Goal: Task Accomplishment & Management: Manage account settings

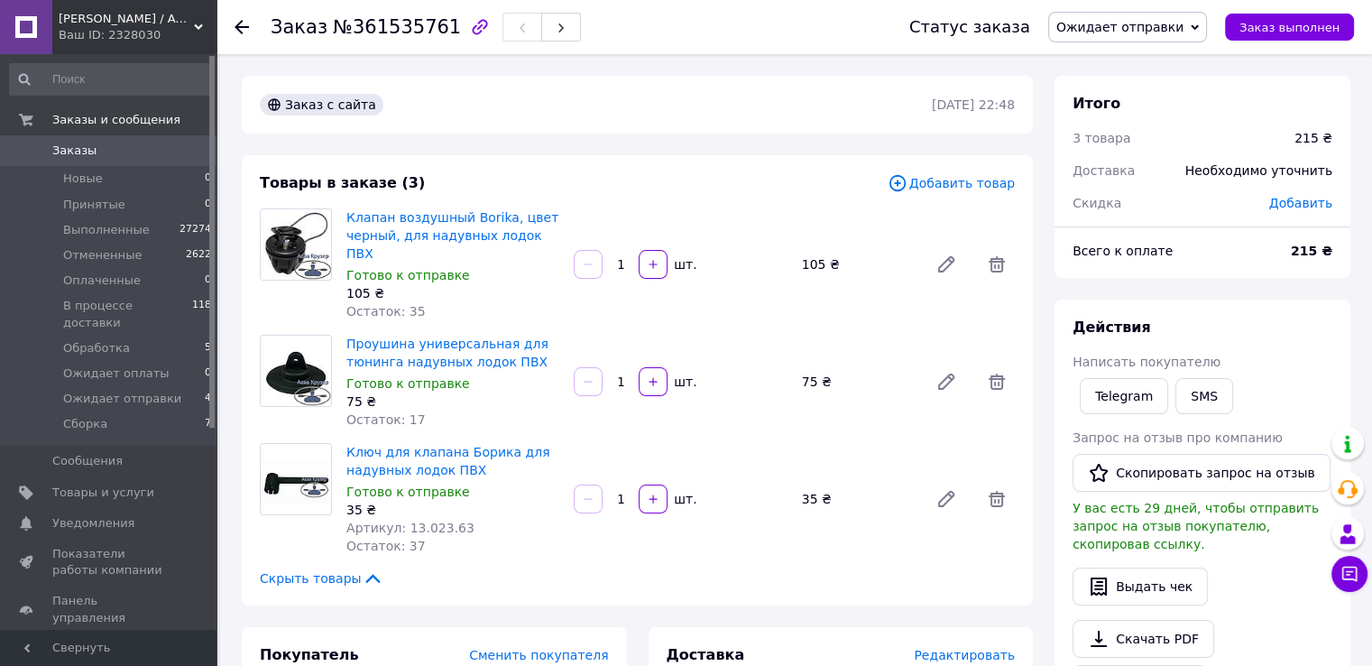
click at [1226, 314] on div "Действия Написать покупателю Telegram SMS Запрос на отзыв про компанию   Скопир…" at bounding box center [1202, 532] width 296 height 466
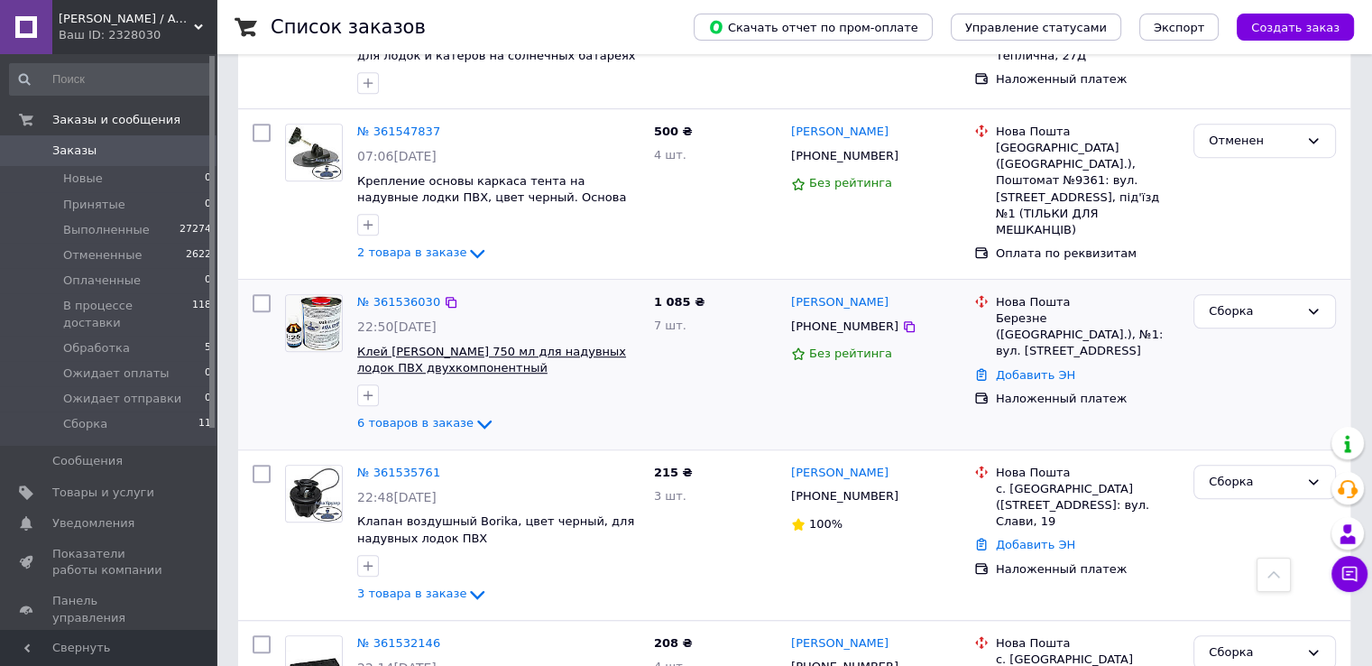
scroll to position [1263, 0]
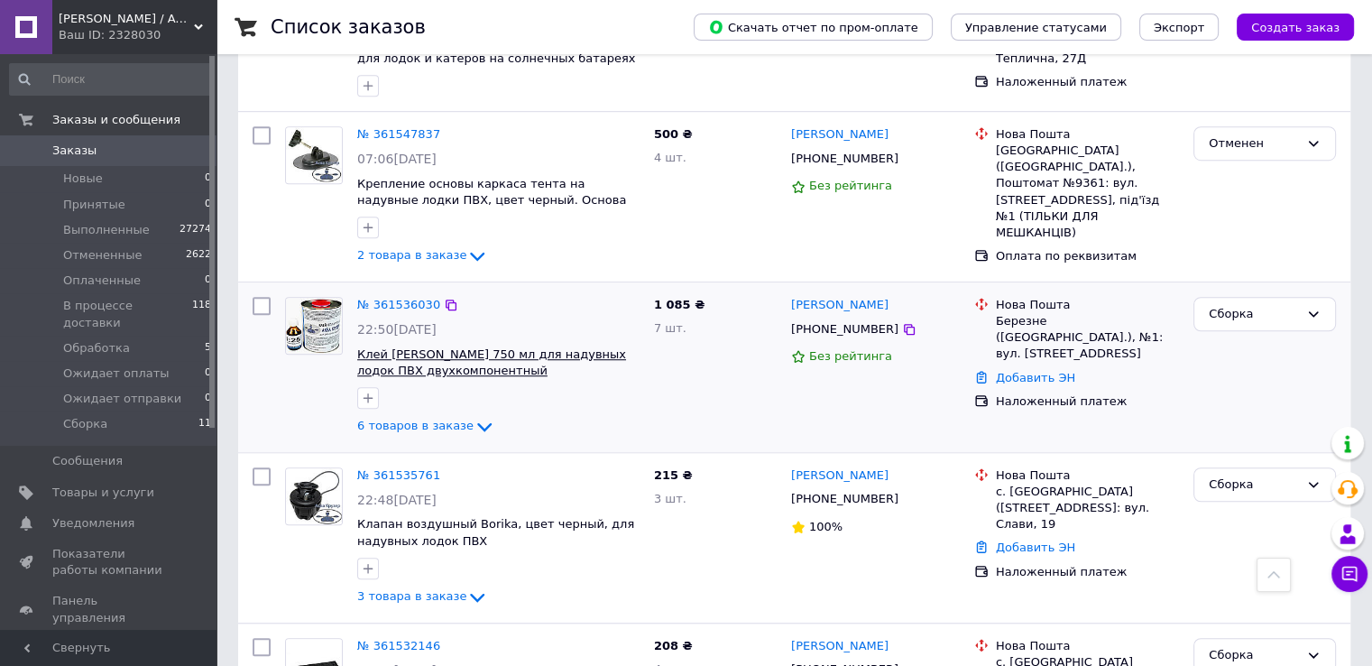
click at [520, 347] on span "Клей [PERSON_NAME] 750 мл для надувных лодок ПВХ двухкомпонентный полиуретановы…" at bounding box center [491, 370] width 269 height 47
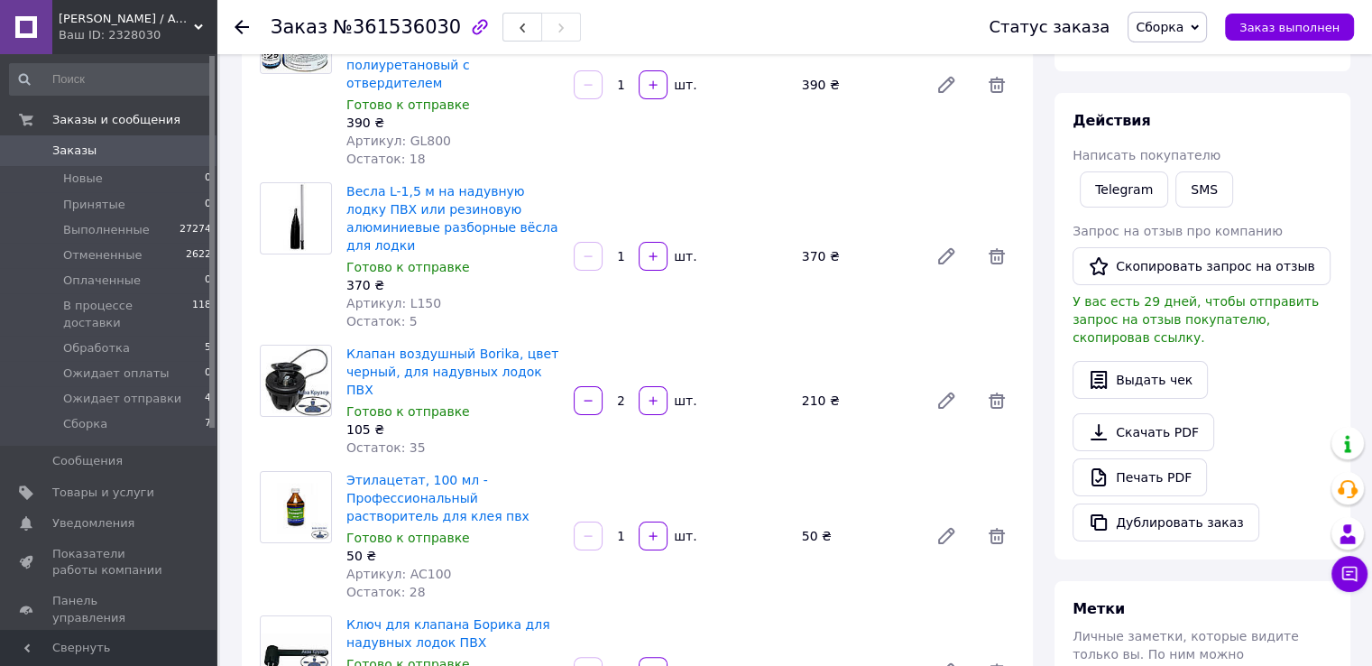
scroll to position [180, 0]
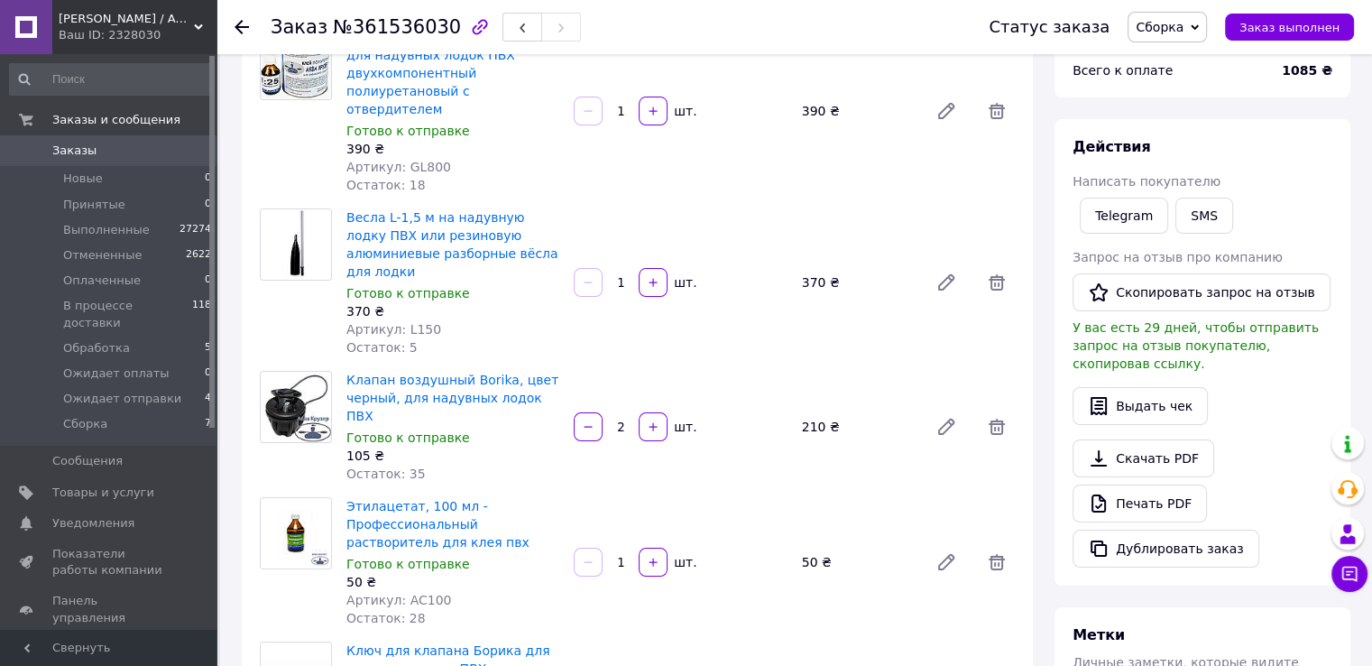
click at [1339, 215] on div "Действия Написать покупателю Telegram SMS Запрос на отзыв про компанию   Скопир…" at bounding box center [1202, 352] width 296 height 466
click at [1237, 138] on div "Действия" at bounding box center [1202, 147] width 260 height 21
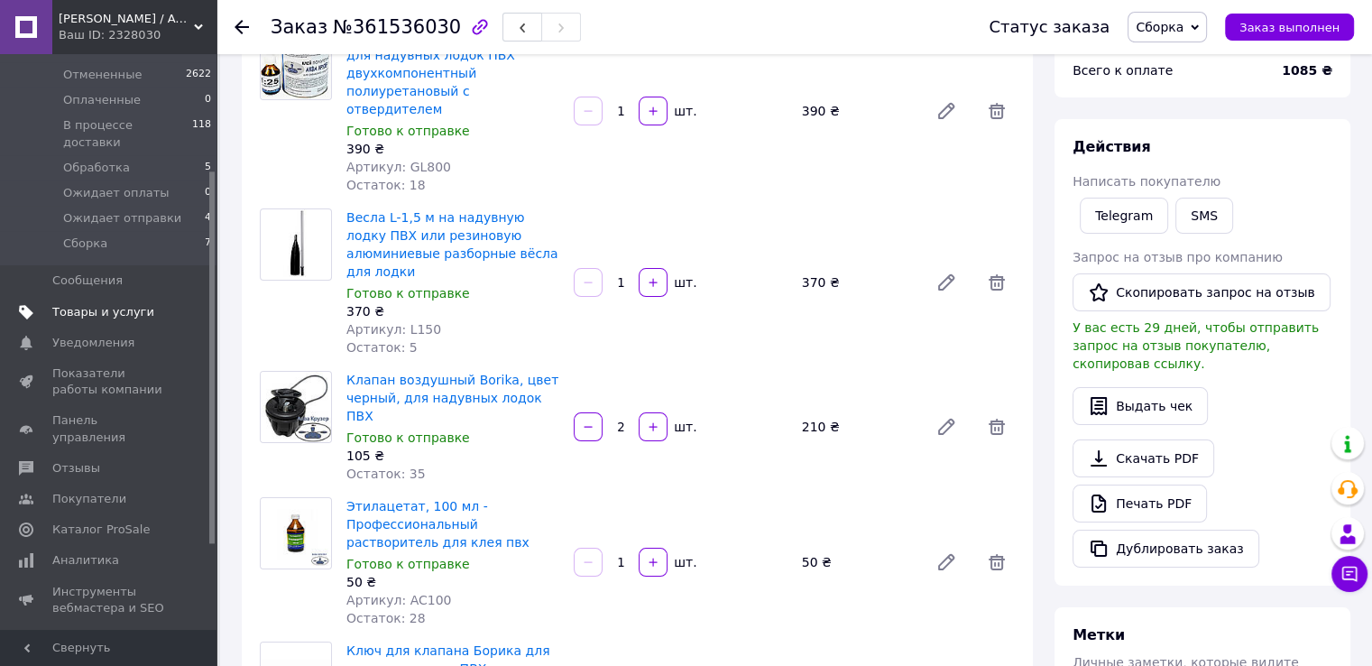
click at [92, 304] on span "Товары и услуги" at bounding box center [103, 312] width 102 height 16
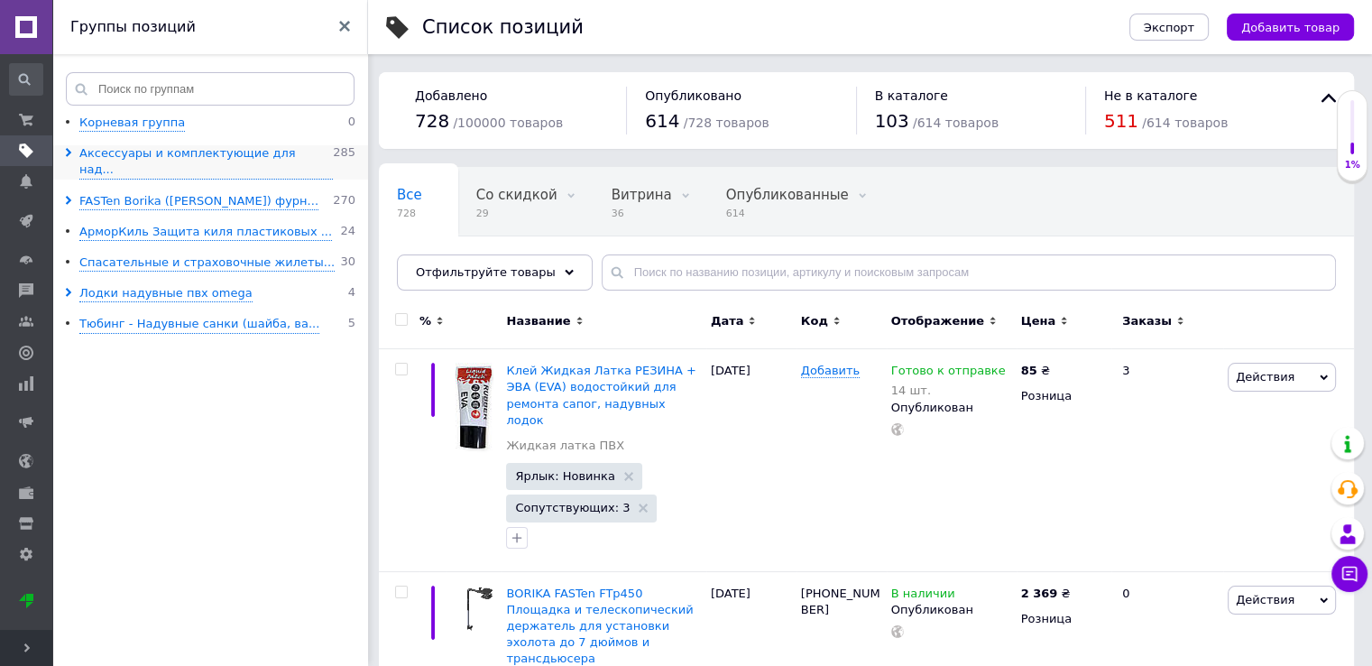
click at [72, 156] on icon at bounding box center [68, 152] width 9 height 9
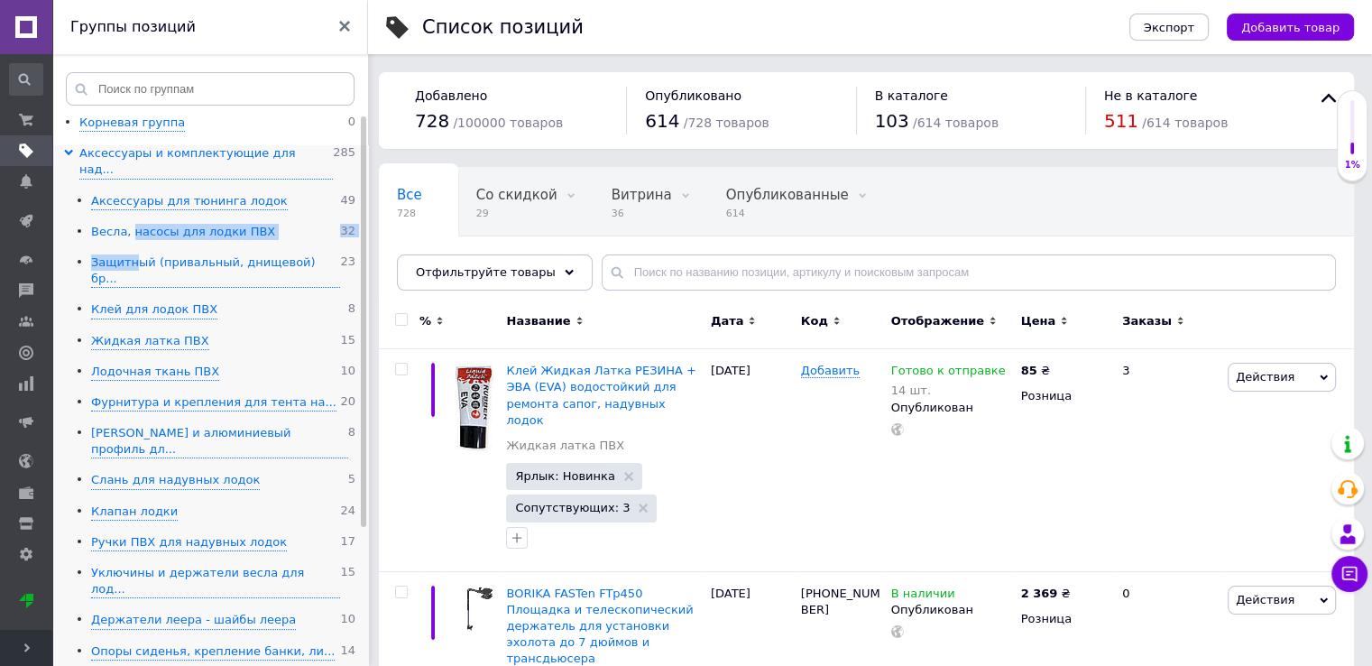
click at [129, 223] on ul "Аксессуары для тюнинга лодок 49 Весла, насосы для лодки ПВХ 32 Защитный (привал…" at bounding box center [209, 473] width 291 height 560
click at [125, 224] on div "Весла, насосы для лодки ПВХ" at bounding box center [183, 232] width 184 height 17
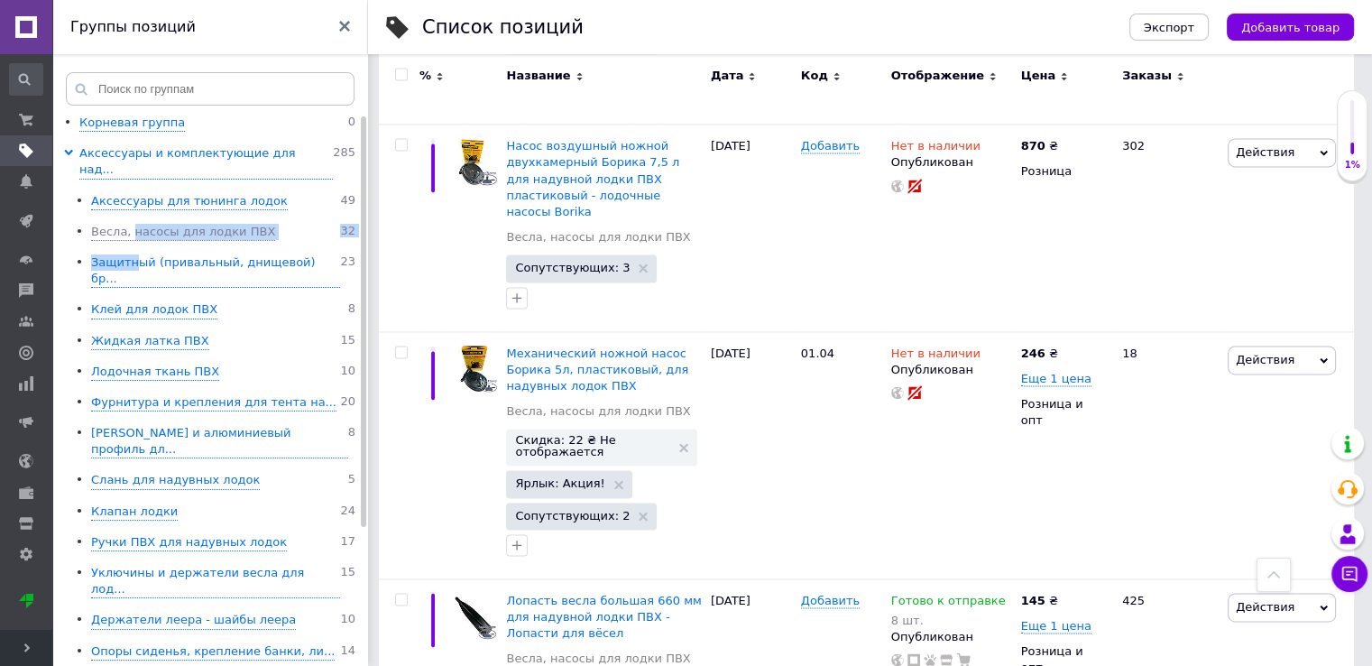
scroll to position [2796, 0]
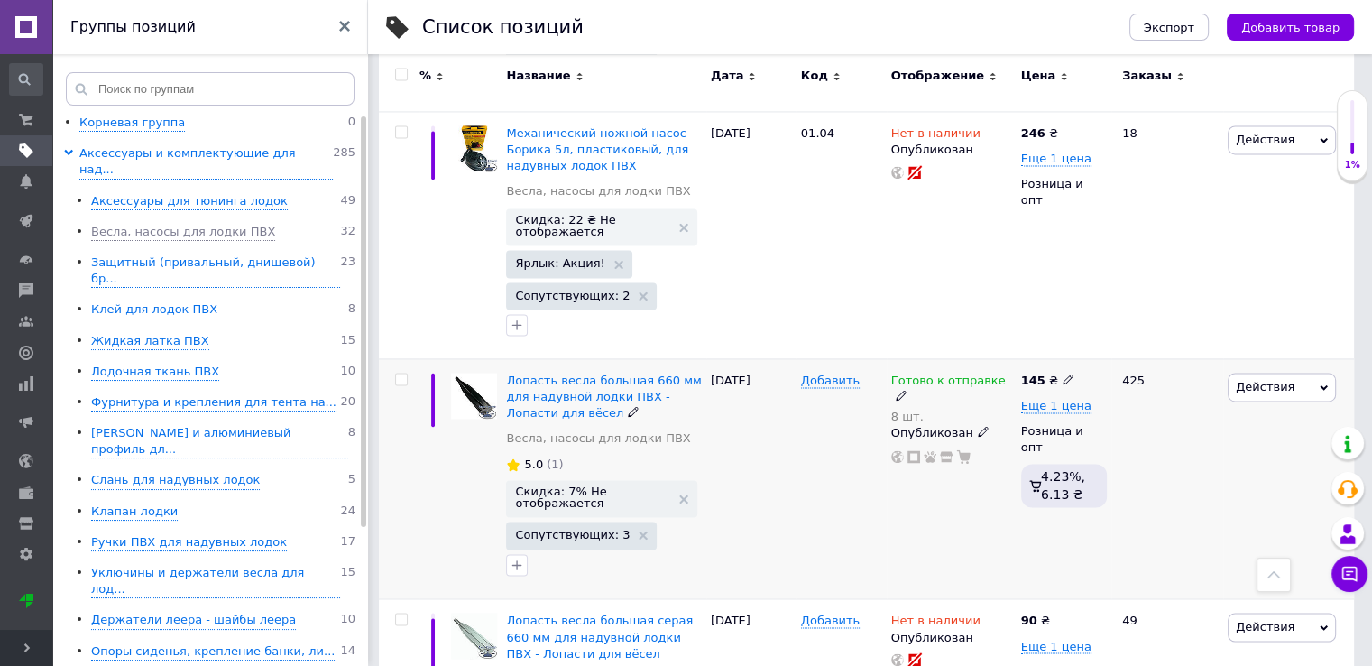
click at [1183, 380] on div "425" at bounding box center [1167, 478] width 112 height 240
click at [907, 390] on icon at bounding box center [901, 395] width 11 height 11
click at [1085, 417] on li "Нет в наличии" at bounding box center [1109, 429] width 171 height 25
drag, startPoint x: 1065, startPoint y: 333, endPoint x: 1028, endPoint y: 336, distance: 37.1
click at [1028, 419] on input "8" at bounding box center [1091, 437] width 137 height 36
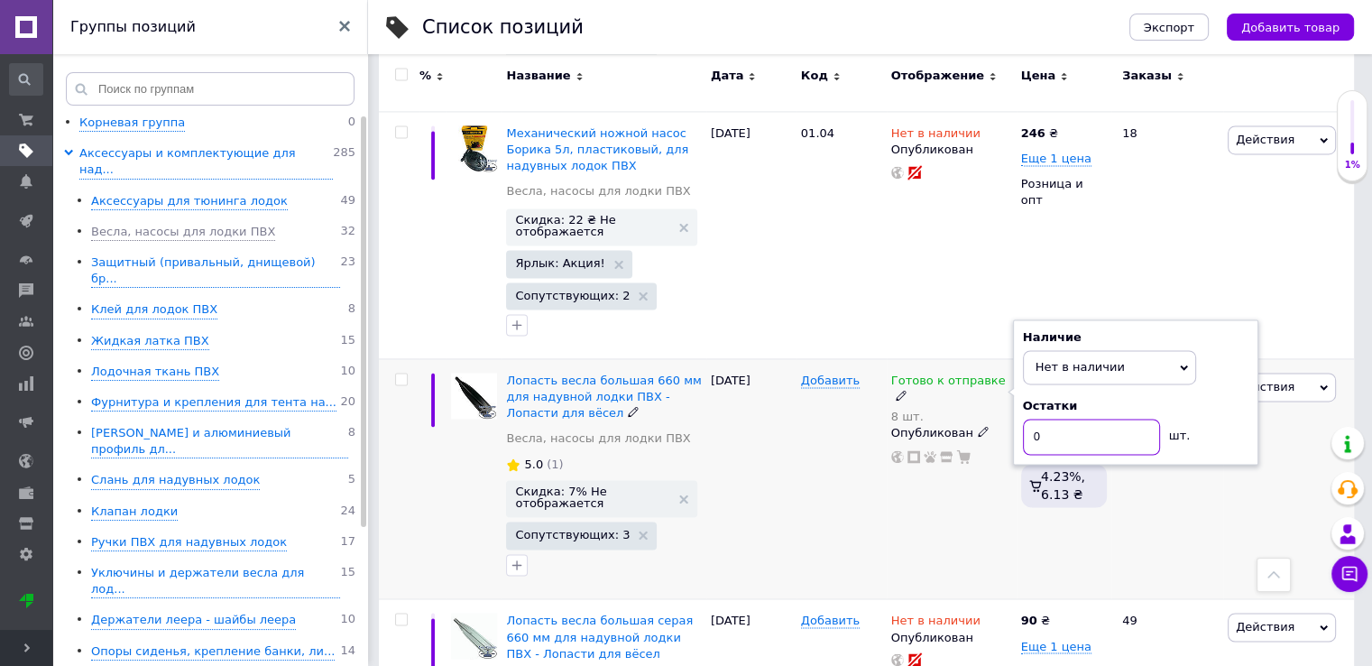
type input "0"
click at [874, 401] on div "Добавить" at bounding box center [841, 478] width 90 height 240
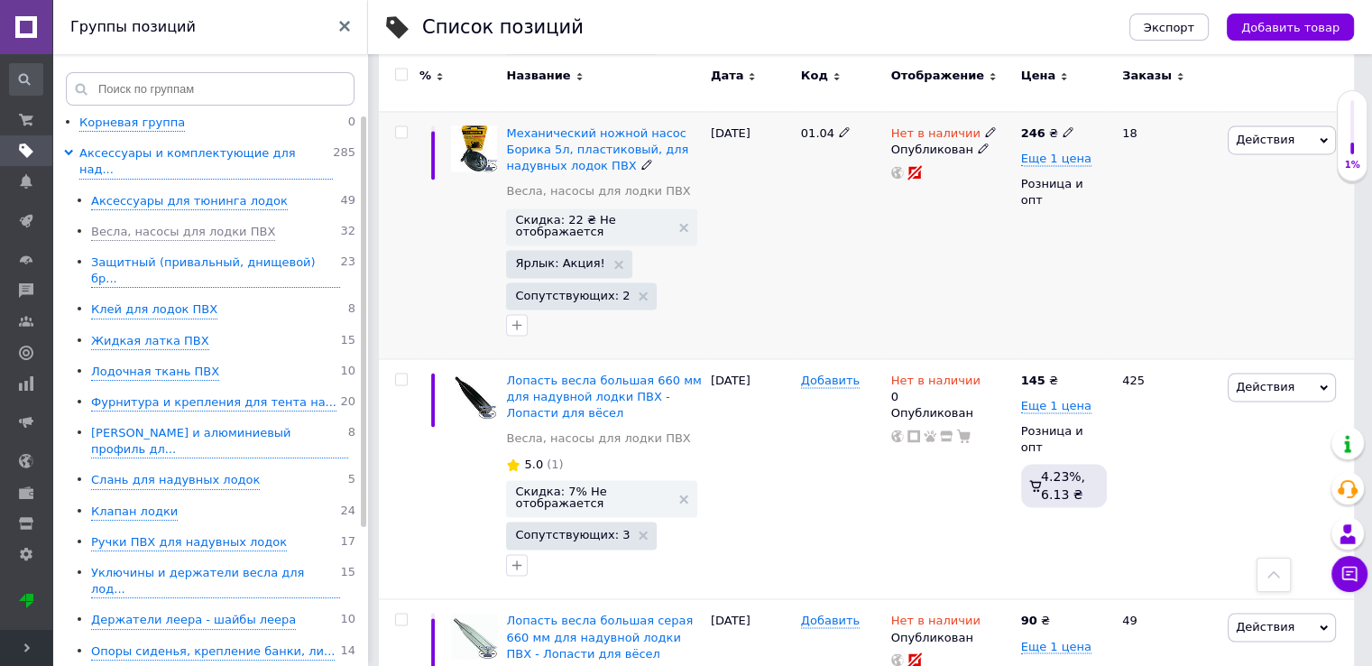
click at [1235, 181] on div "Действия Редактировать Поднять в начало группы Копировать Скидка Подарок Сопутс…" at bounding box center [1288, 234] width 131 height 247
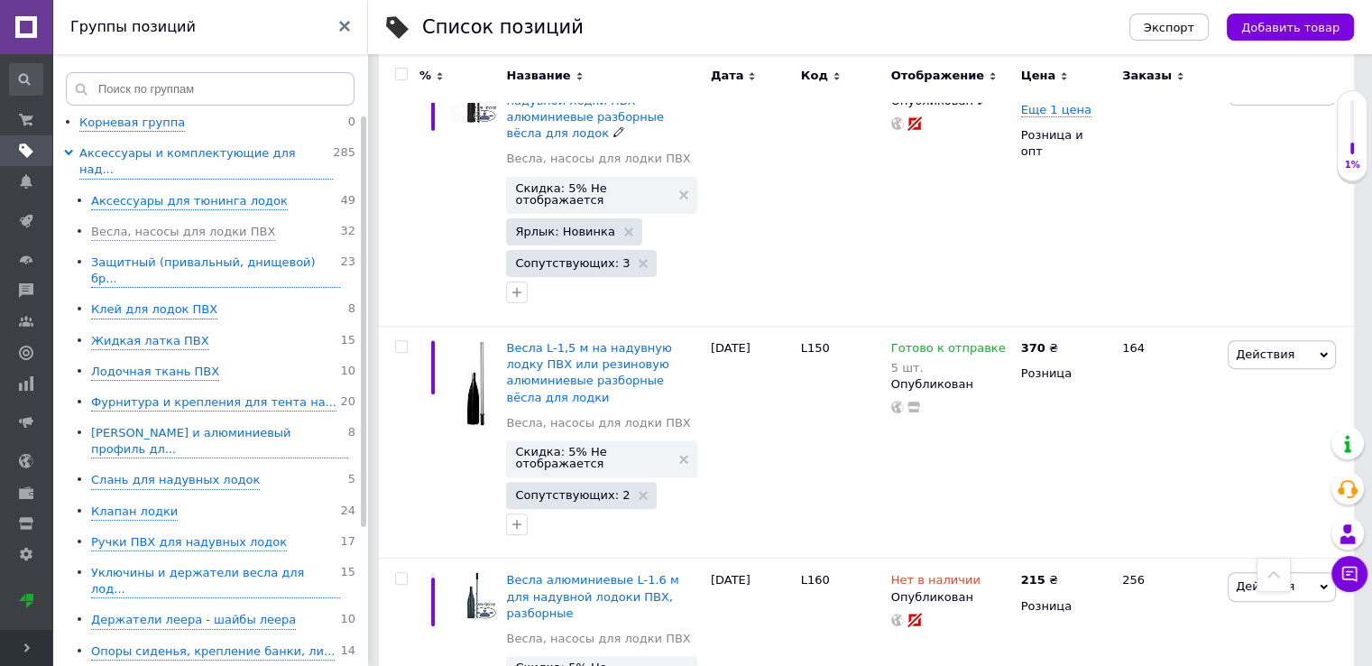
scroll to position [631, 0]
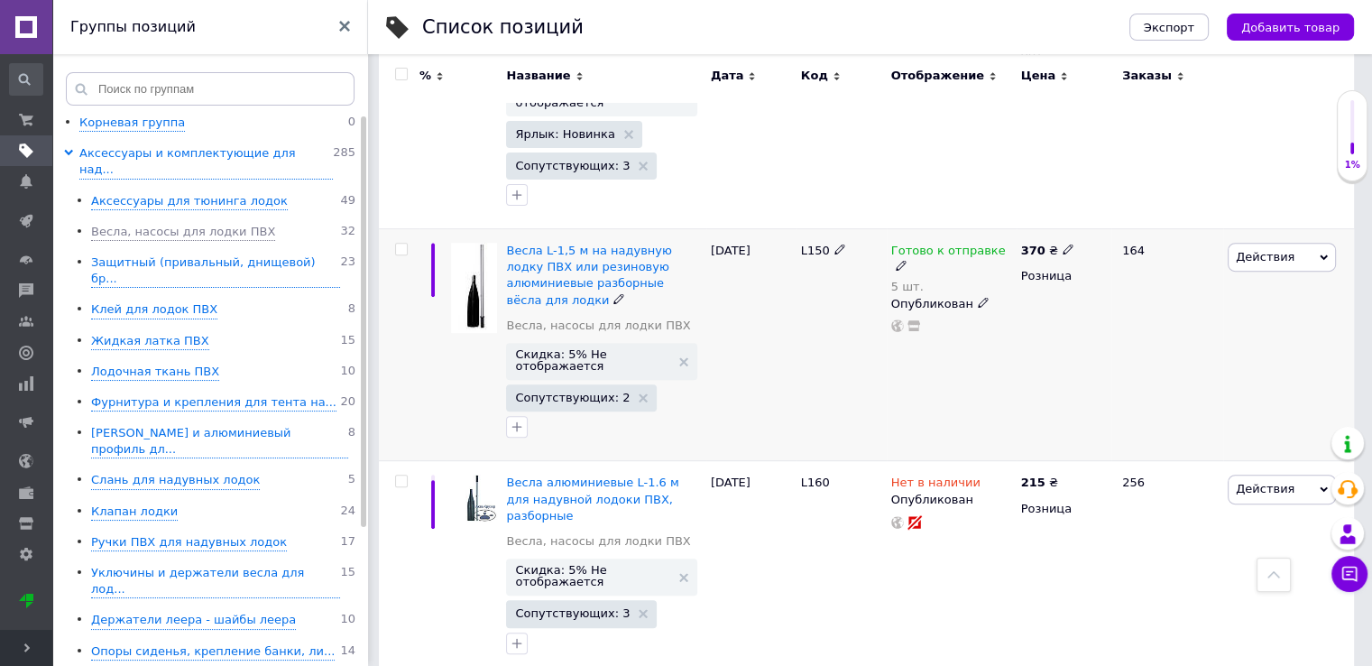
click at [1199, 334] on div "164" at bounding box center [1167, 345] width 112 height 232
click at [907, 260] on icon at bounding box center [901, 265] width 11 height 11
click at [1079, 288] on li "Нет в наличии" at bounding box center [1109, 300] width 171 height 25
drag, startPoint x: 1069, startPoint y: 288, endPoint x: 1023, endPoint y: 289, distance: 46.0
click at [1023, 290] on input "5" at bounding box center [1091, 308] width 137 height 36
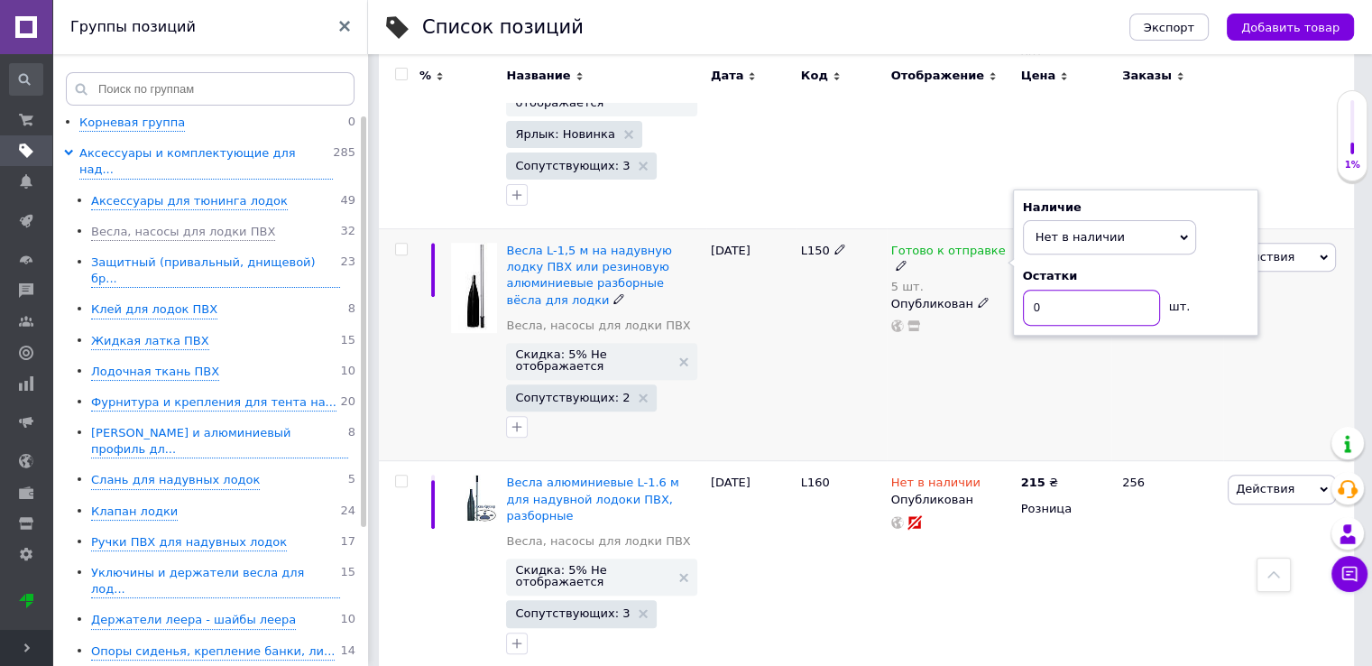
type input "0"
click at [987, 364] on div "Готово к отправке 5 шт. Наличие Нет в наличии В наличии Под заказ Готово к отпр…" at bounding box center [952, 345] width 130 height 232
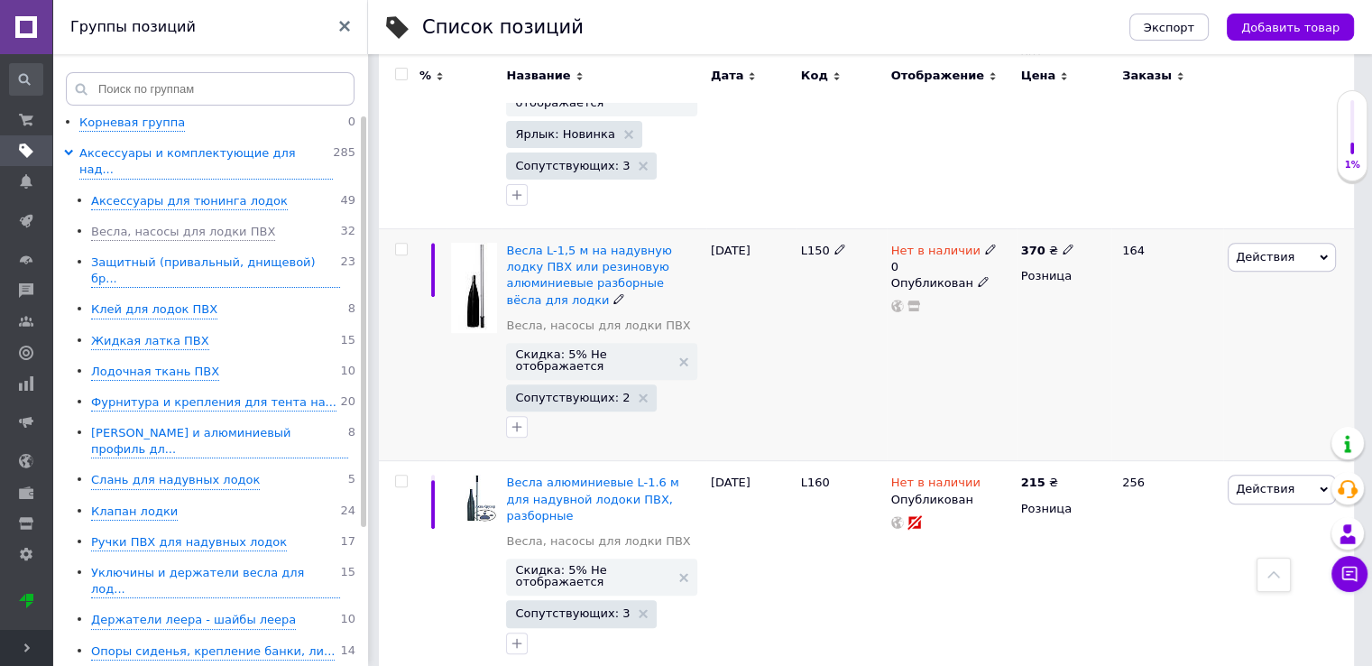
click at [1219, 365] on div "164" at bounding box center [1167, 345] width 112 height 232
click at [1238, 320] on div "Действия Редактировать Поднять в начало группы Копировать Скидка Подарок Сопутс…" at bounding box center [1288, 345] width 131 height 232
click at [26, 652] on span "Развернуть" at bounding box center [26, 648] width 52 height 36
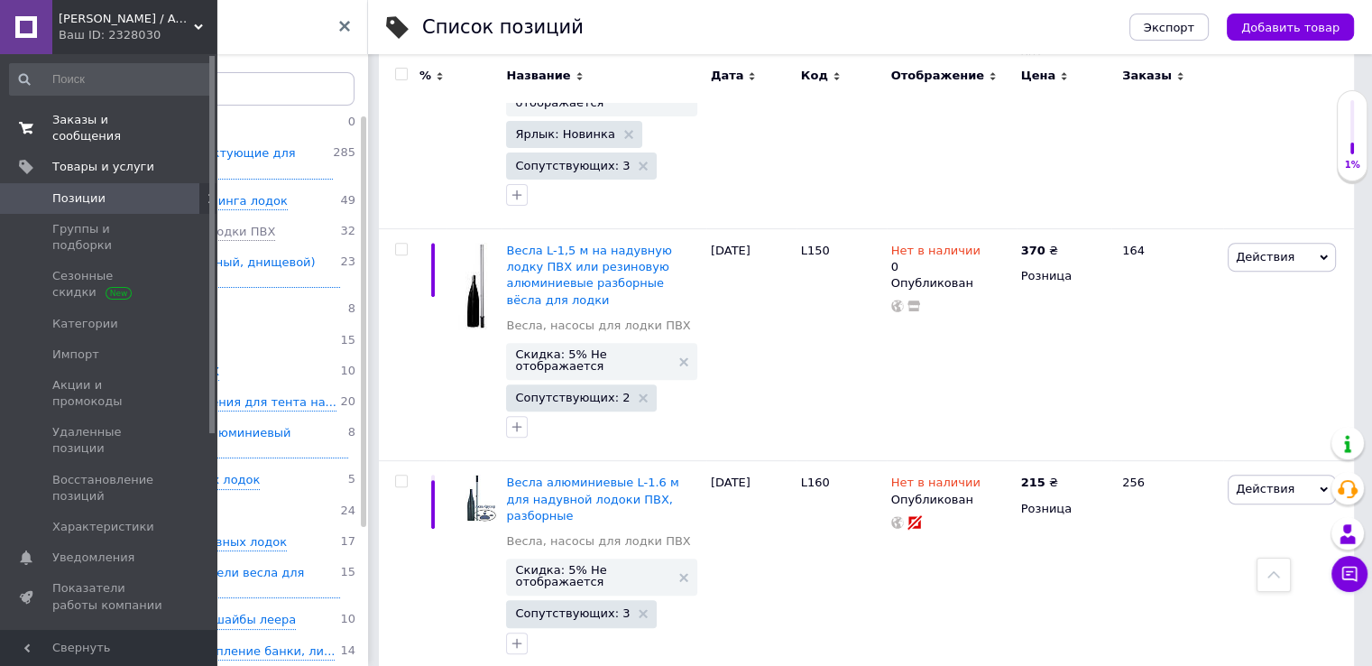
click at [97, 124] on span "Заказы и сообщения" at bounding box center [109, 128] width 115 height 32
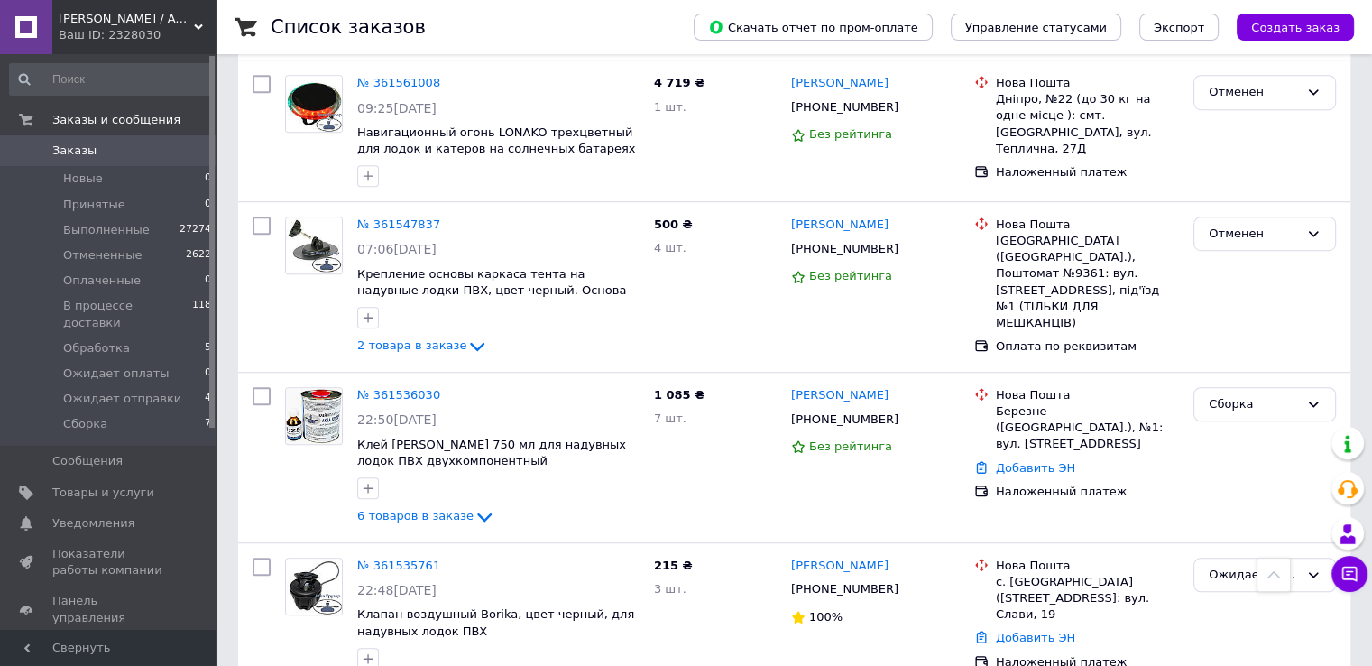
scroll to position [1263, 0]
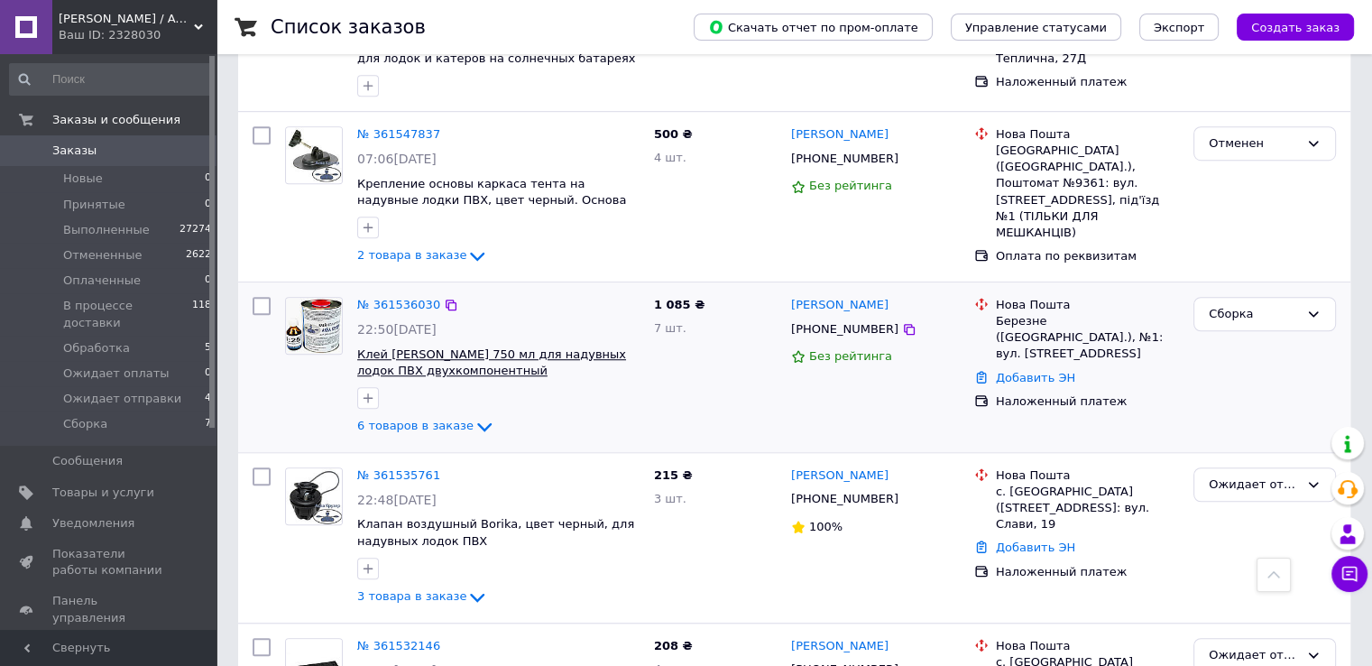
click at [422, 347] on span "Клей [PERSON_NAME] 750 мл для надувных лодок ПВХ двухкомпонентный полиуретановы…" at bounding box center [491, 370] width 269 height 47
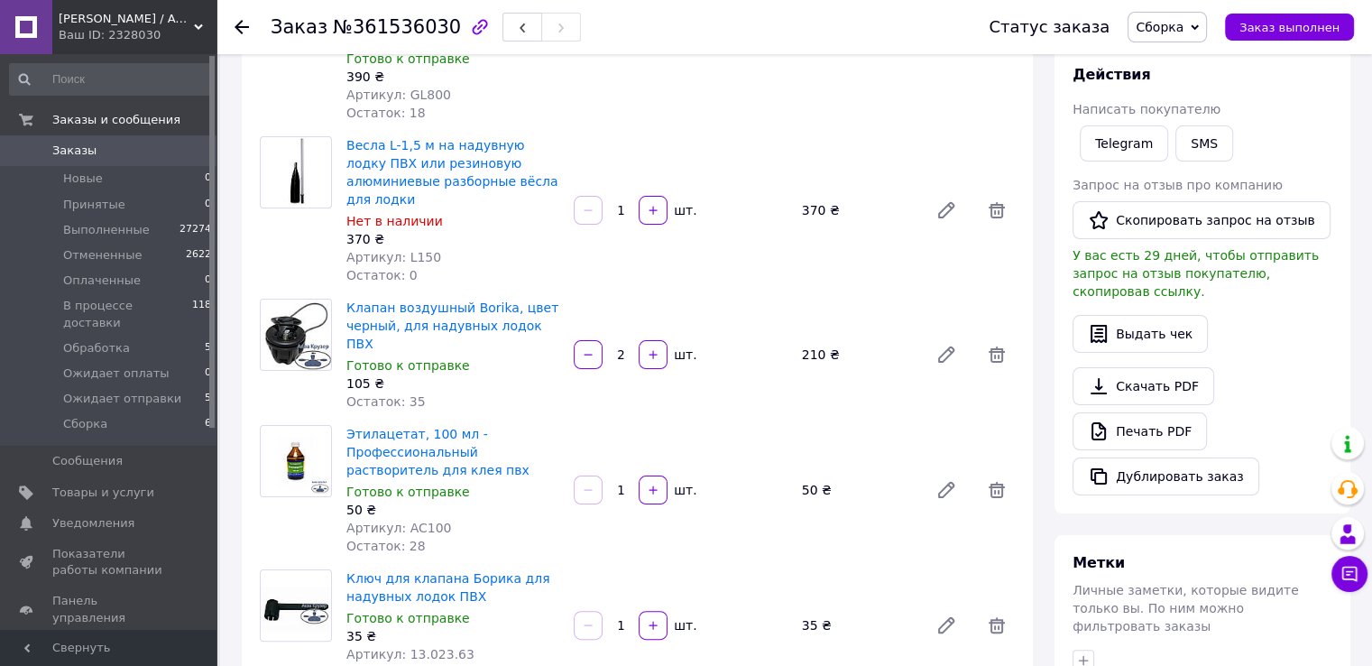
scroll to position [271, 0]
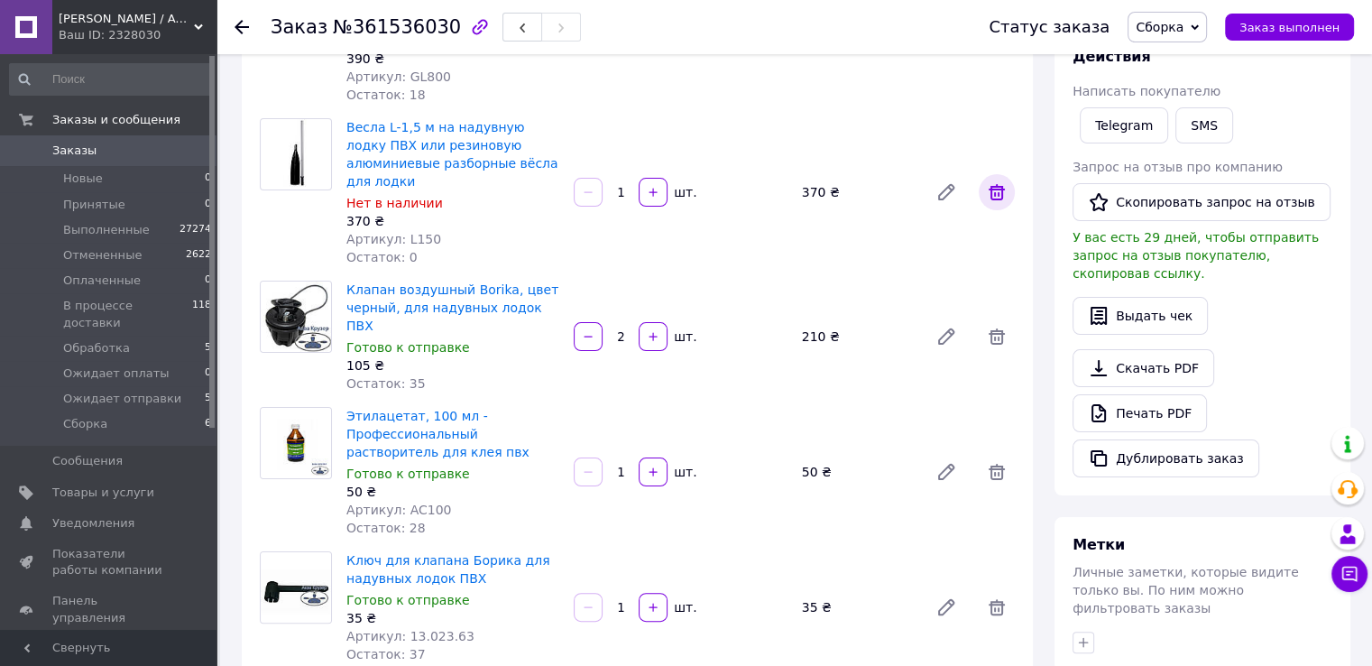
click at [997, 181] on icon at bounding box center [997, 192] width 22 height 22
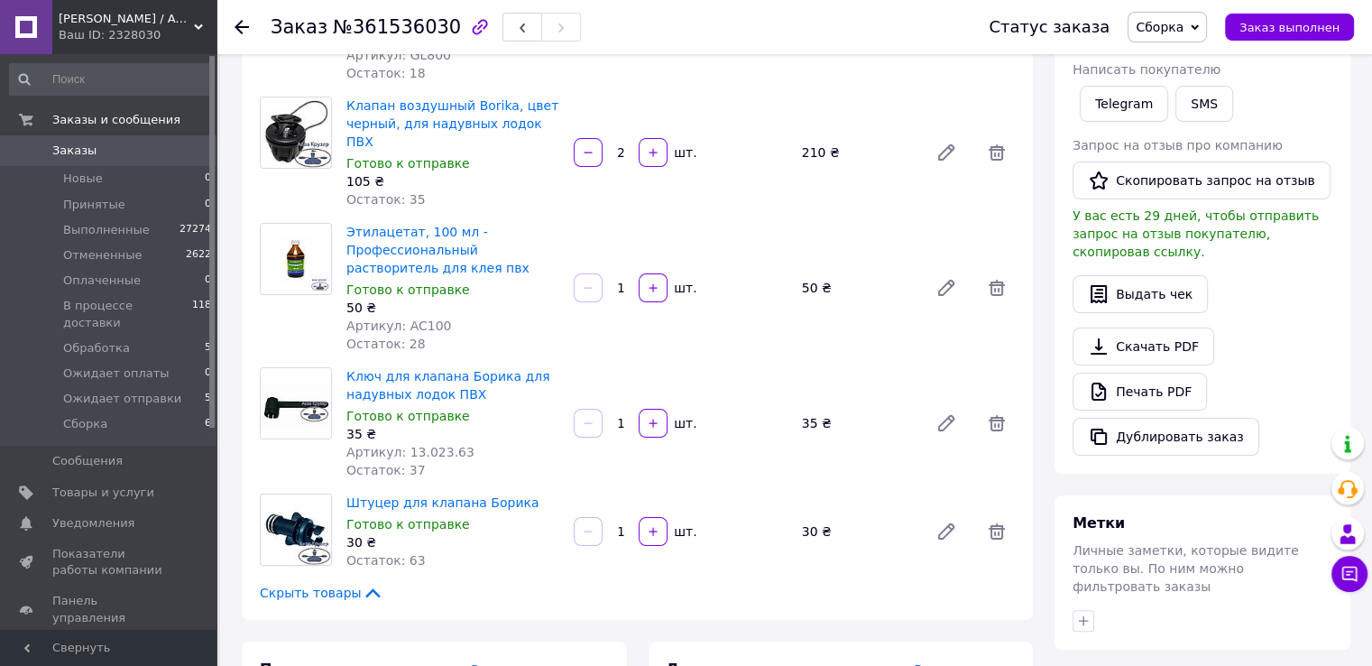
scroll to position [361, 0]
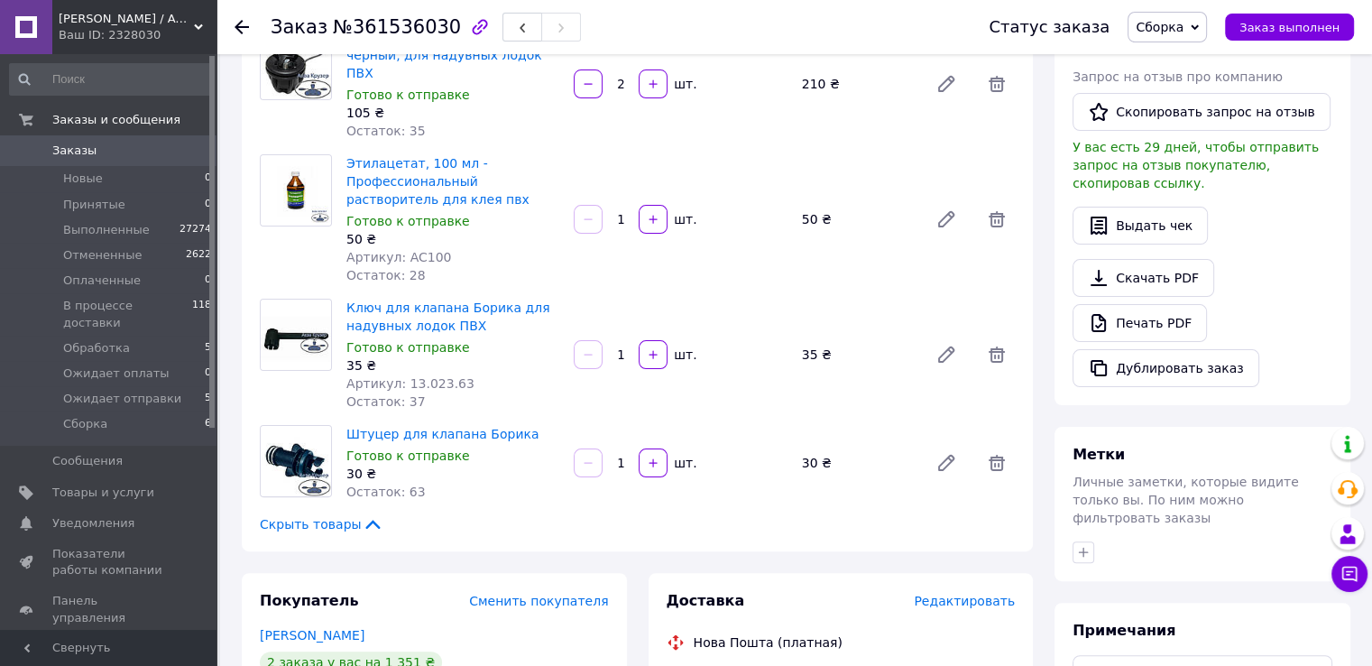
click at [1368, 277] on div "Заказ №361536030 Статус заказа Сборка Принят Выполнен Отменен Оплаченный В проц…" at bounding box center [796, 549] width 1152 height 1712
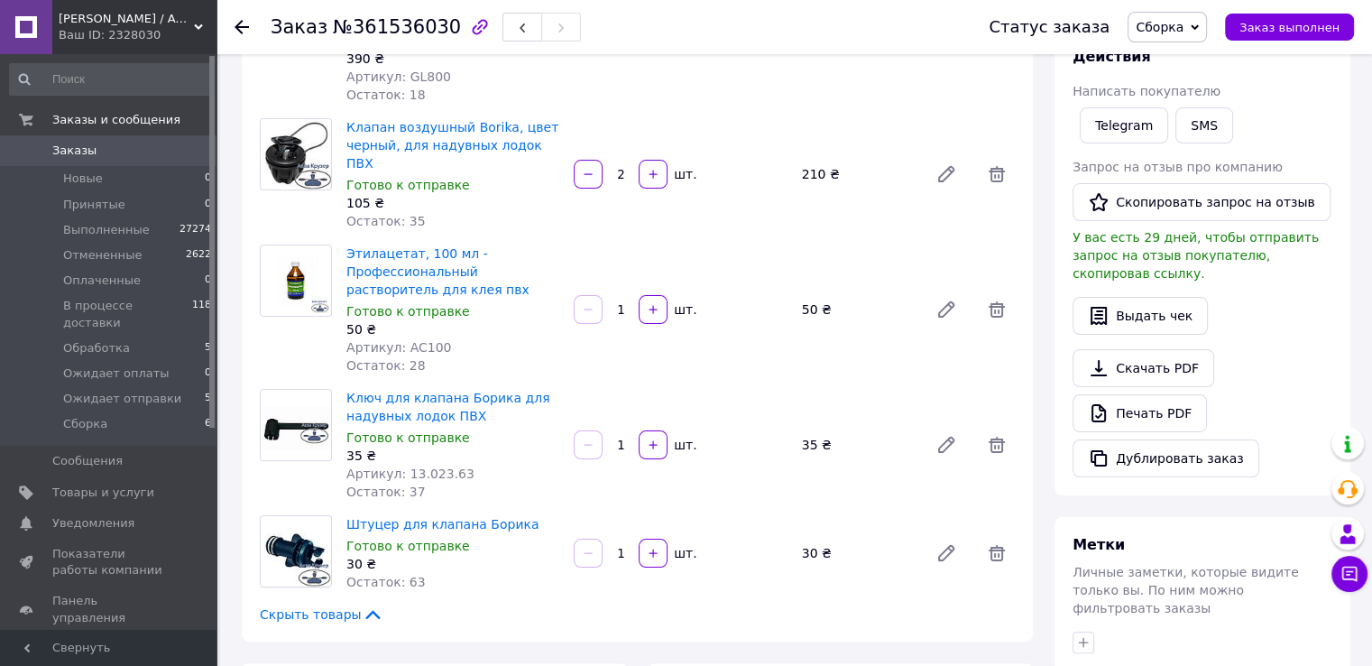
scroll to position [0, 0]
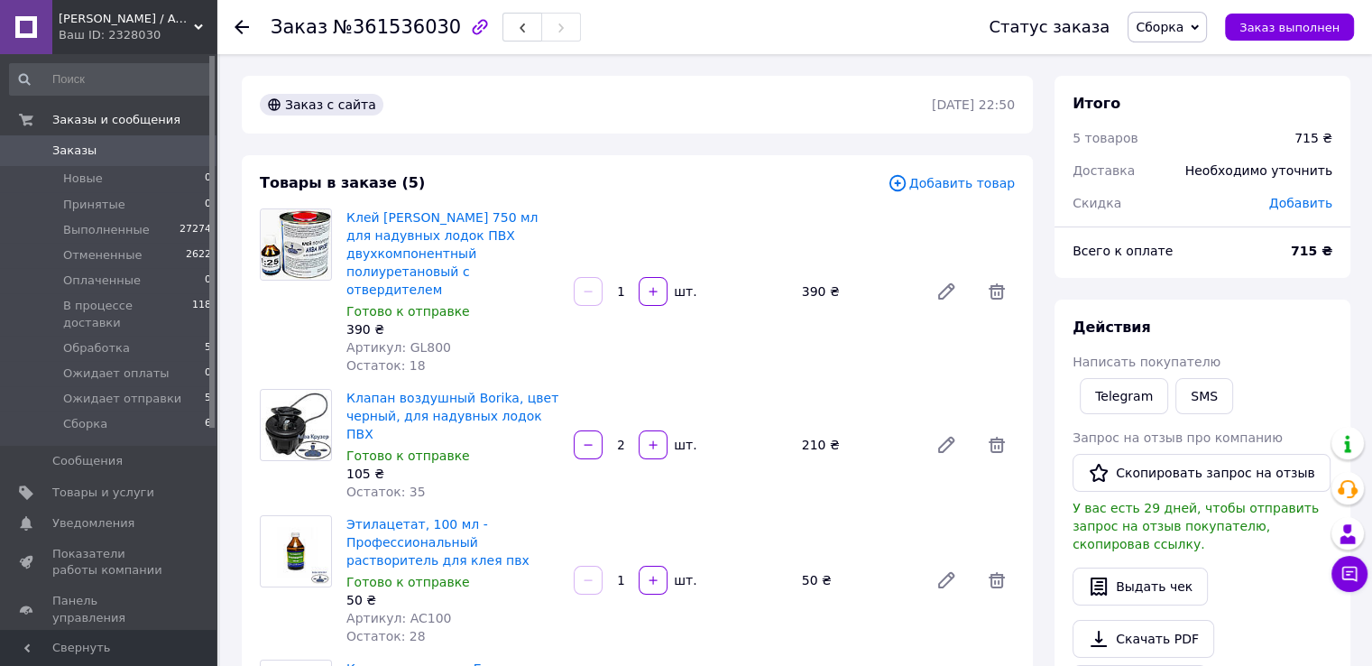
click at [66, 161] on link "Заказы 0" at bounding box center [111, 150] width 222 height 31
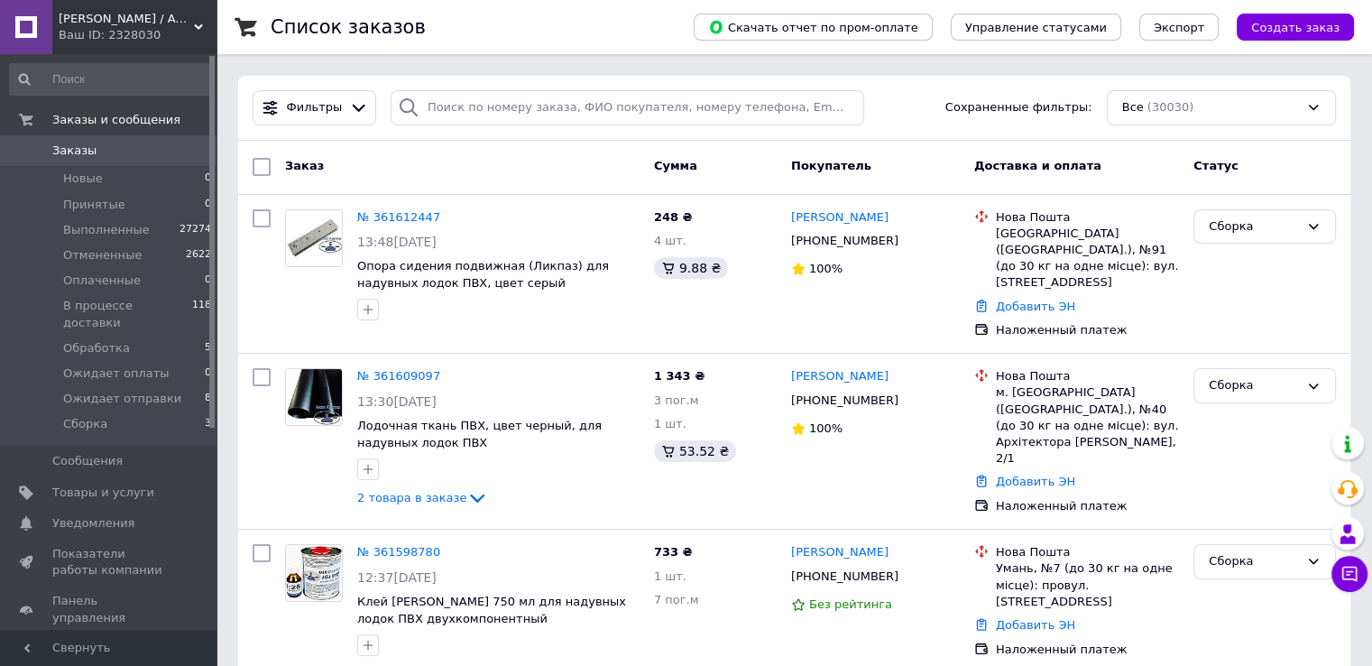
click at [72, 144] on span "Заказы" at bounding box center [74, 151] width 44 height 16
click at [83, 152] on span "Заказы" at bounding box center [74, 151] width 44 height 16
